Goal: Information Seeking & Learning: Understand process/instructions

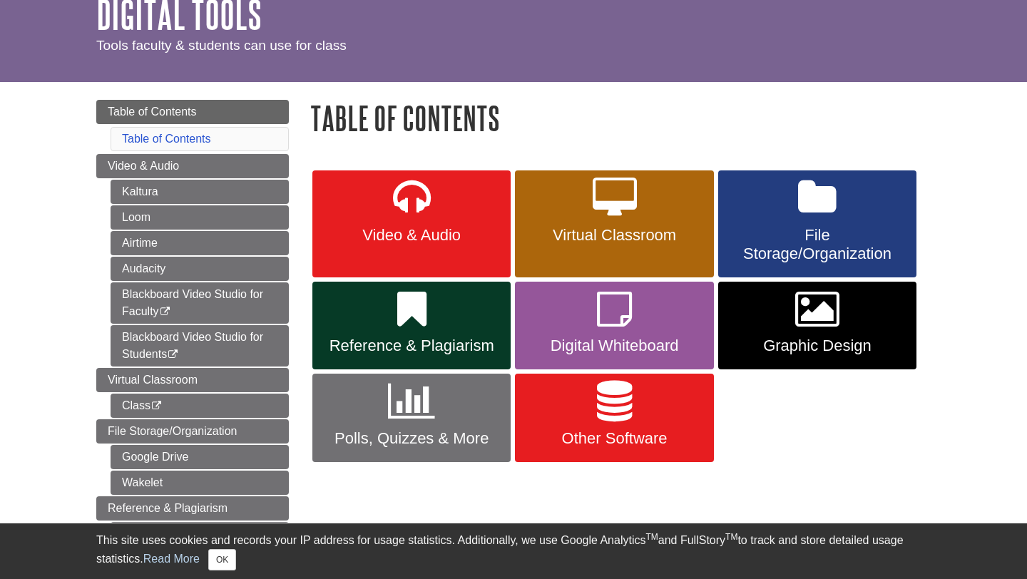
scroll to position [108, 0]
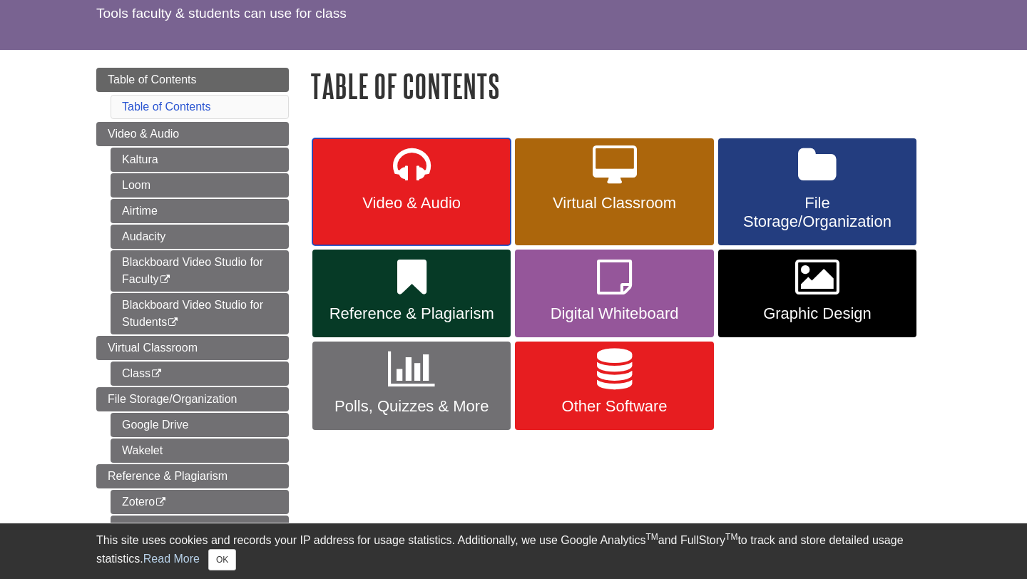
click at [406, 173] on icon at bounding box center [412, 165] width 38 height 41
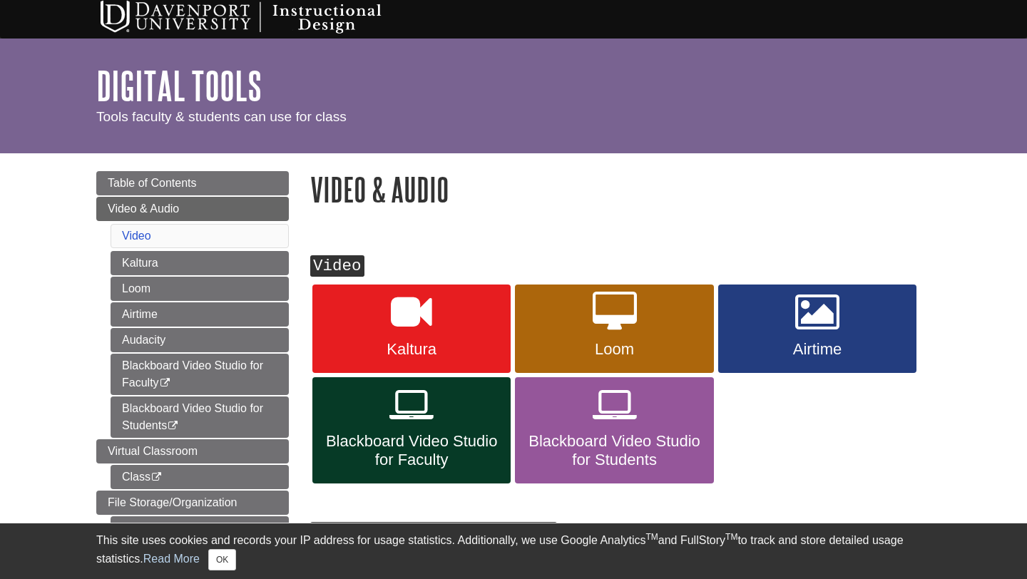
scroll to position [5, 0]
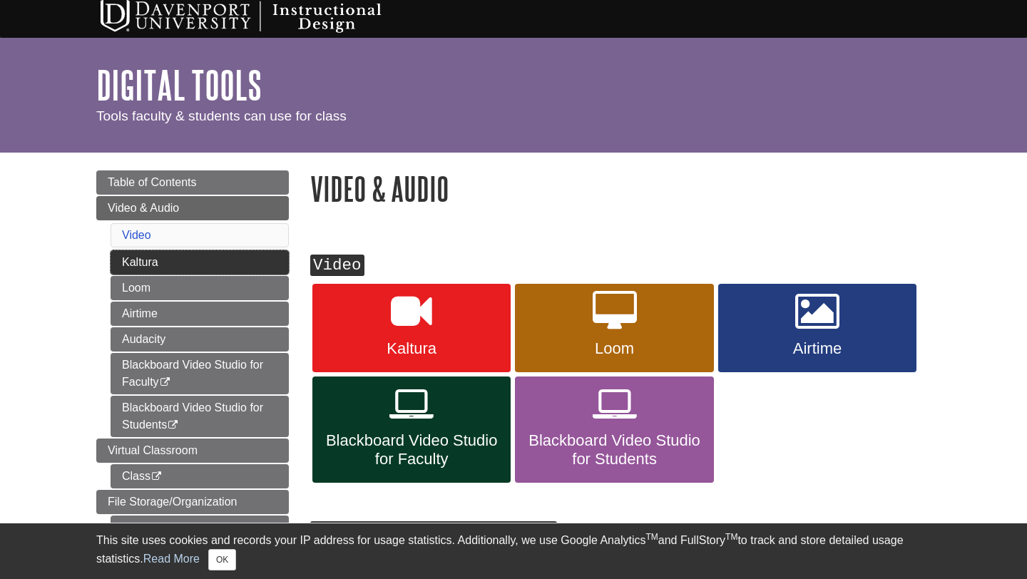
click at [237, 270] on link "Kaltura" at bounding box center [200, 262] width 178 height 24
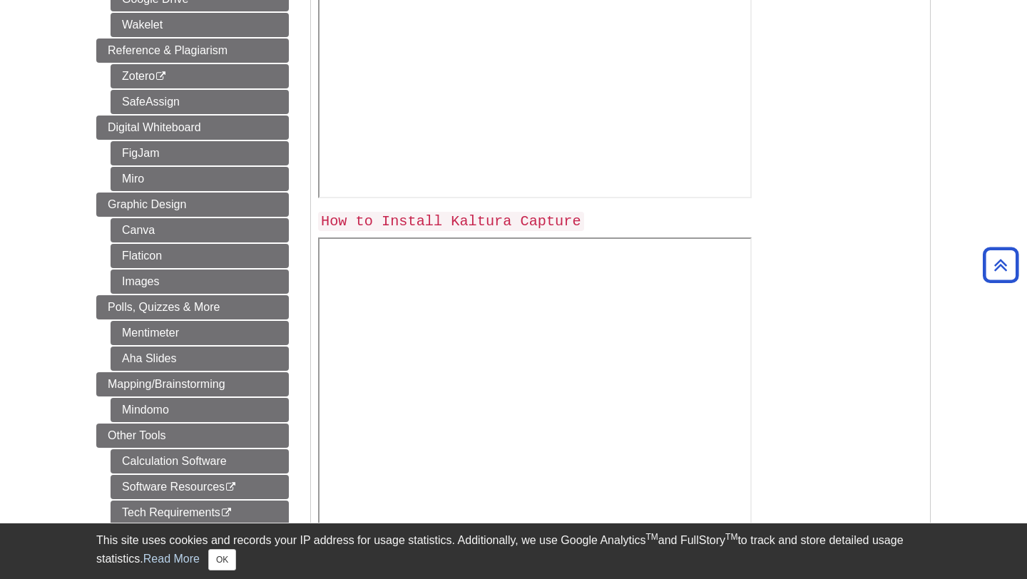
scroll to position [645, 0]
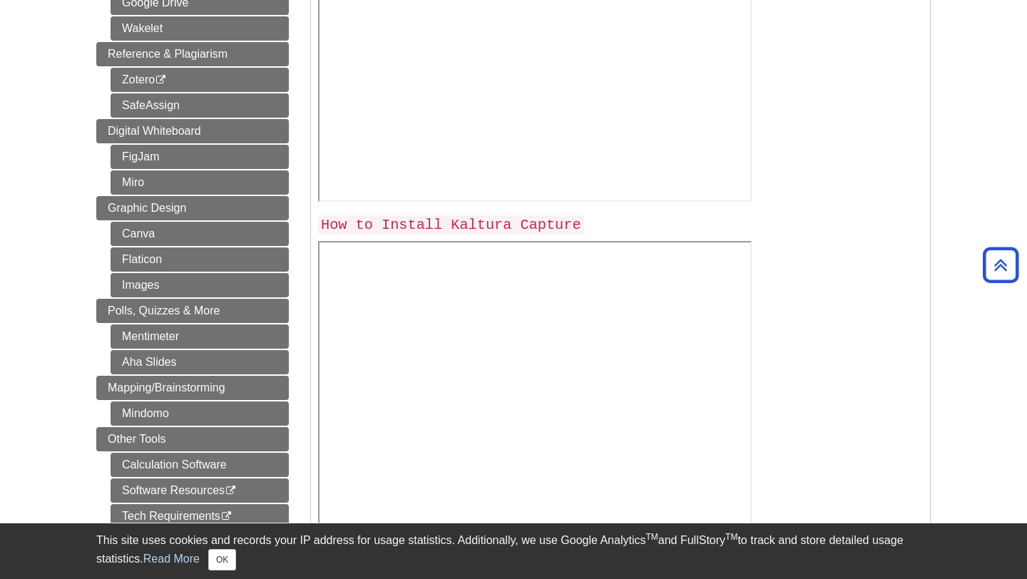
click at [492, 229] on code "How to Install Kaltura Capture" at bounding box center [451, 224] width 266 height 19
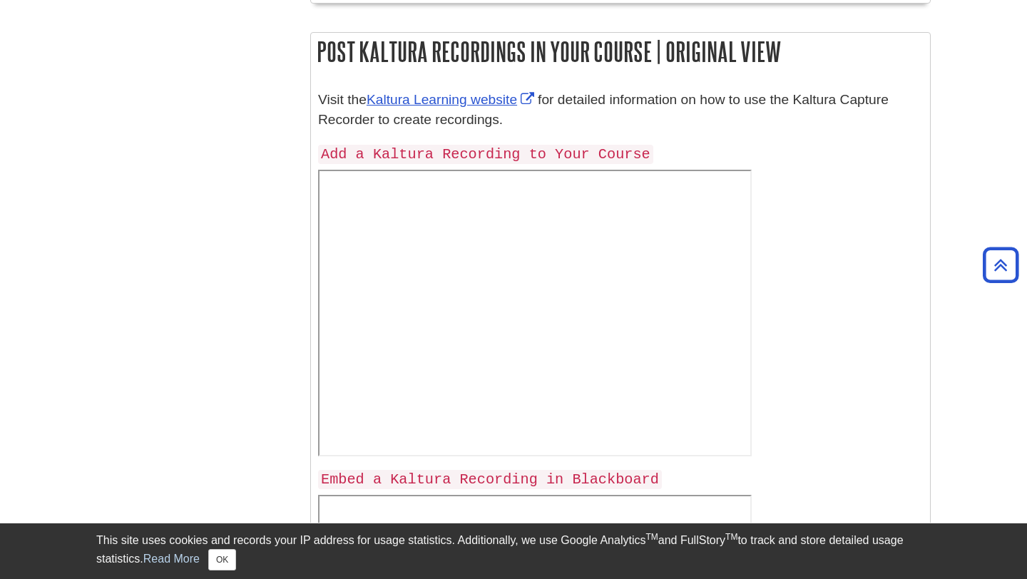
scroll to position [1182, 0]
click at [443, 93] on link "Kaltura Learning website" at bounding box center [451, 100] width 171 height 15
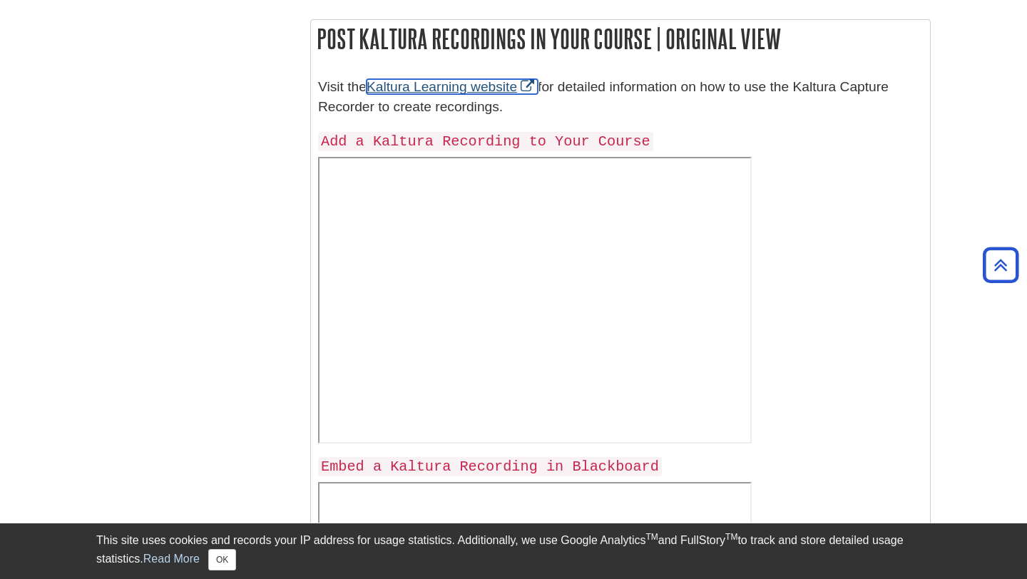
scroll to position [1194, 0]
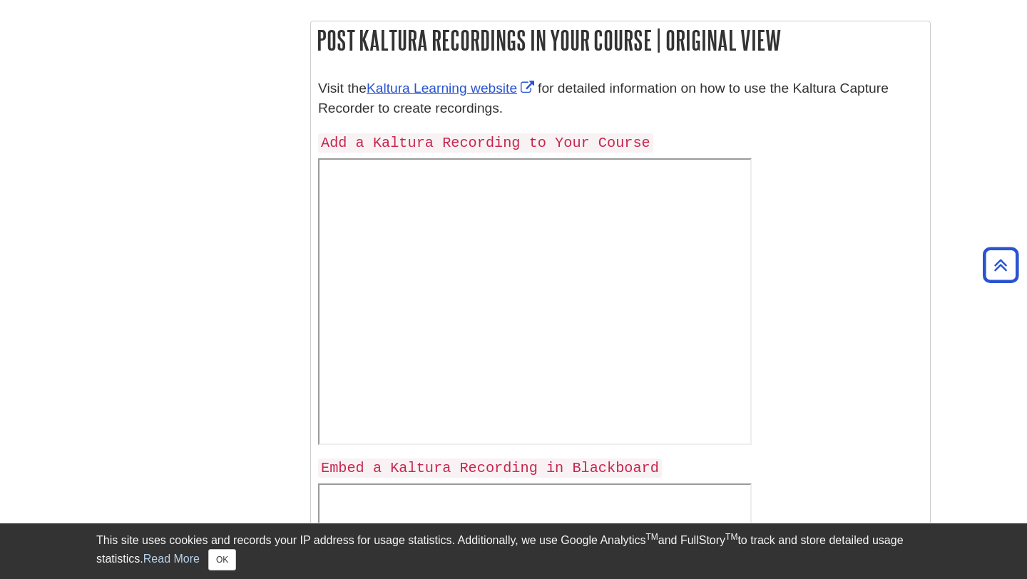
click at [578, 146] on code "Add a Kaltura Recording to Your Course" at bounding box center [485, 142] width 335 height 19
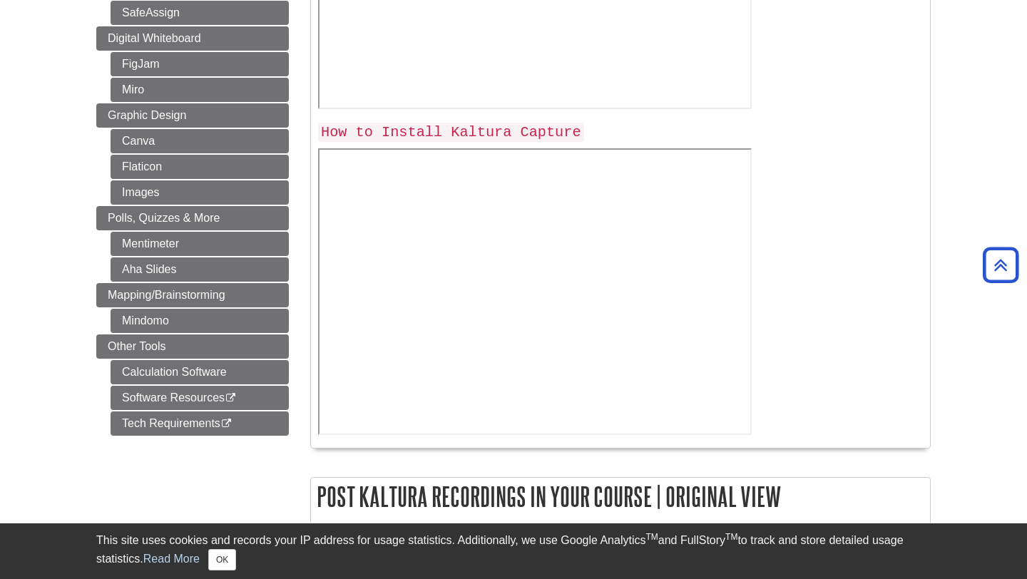
scroll to position [725, 0]
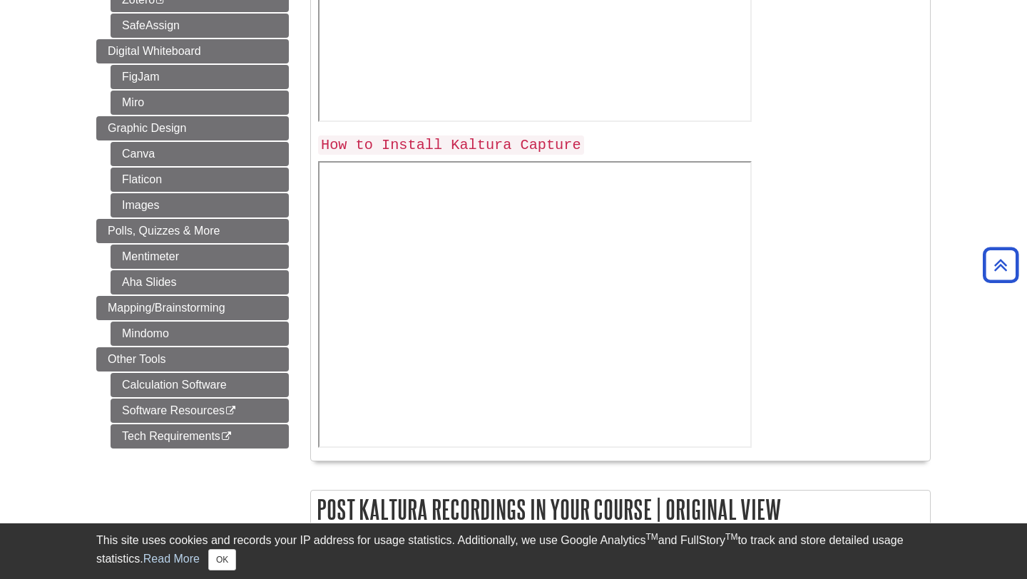
click at [497, 133] on div "How to Install Kaltura Capture" at bounding box center [620, 144] width 605 height 32
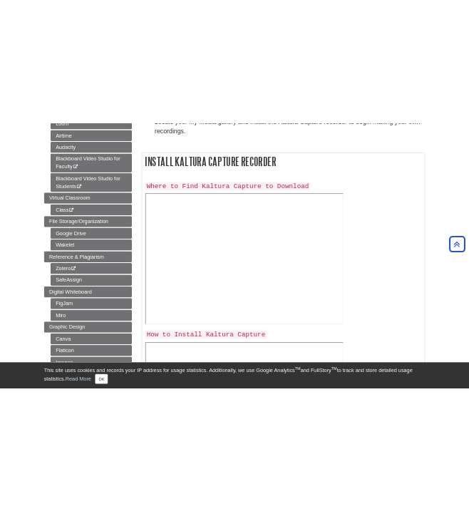
scroll to position [405, 0]
